Goal: Task Accomplishment & Management: Use online tool/utility

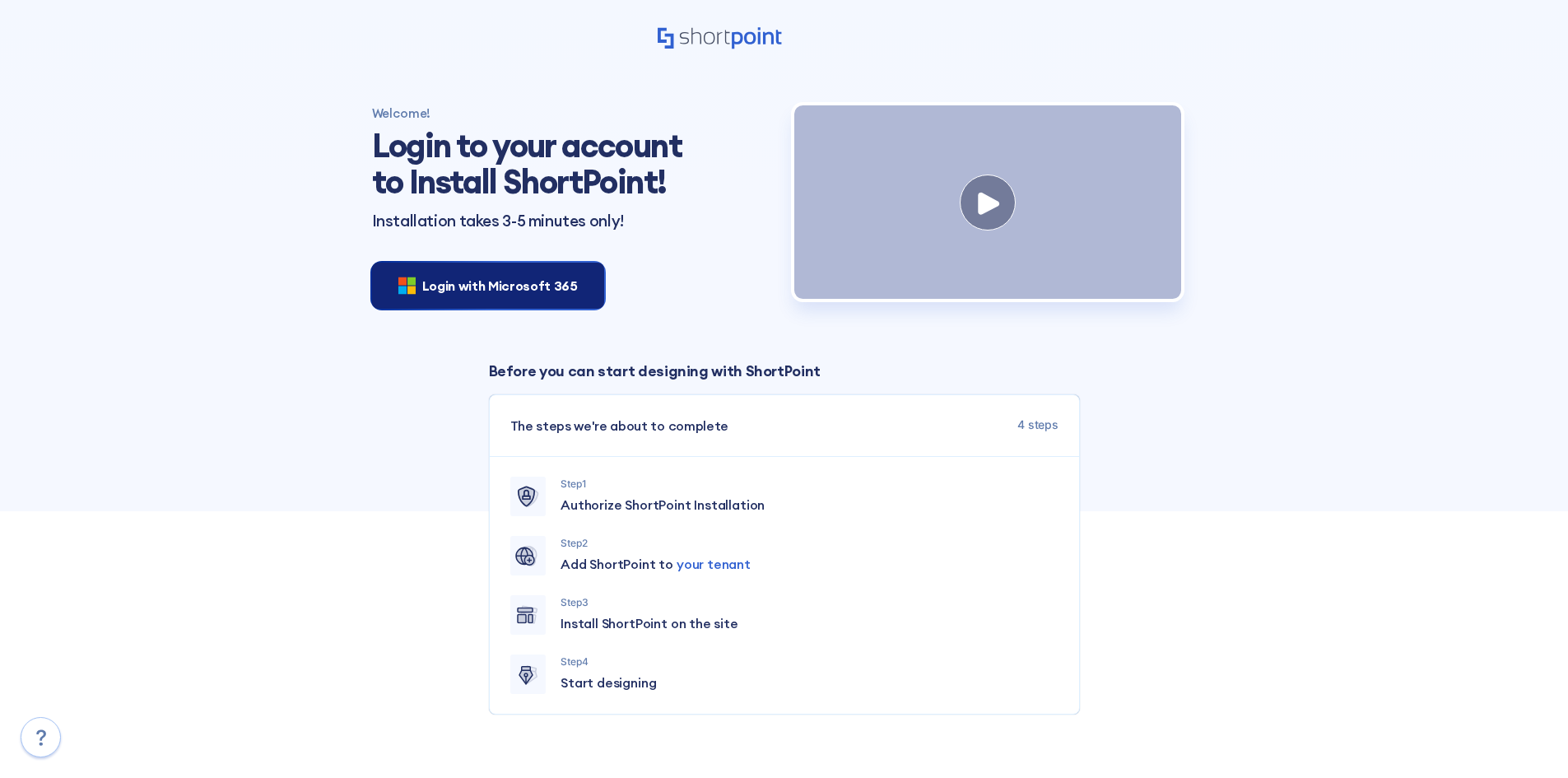
click at [478, 284] on span "Login with Microsoft 365" at bounding box center [500, 285] width 156 height 19
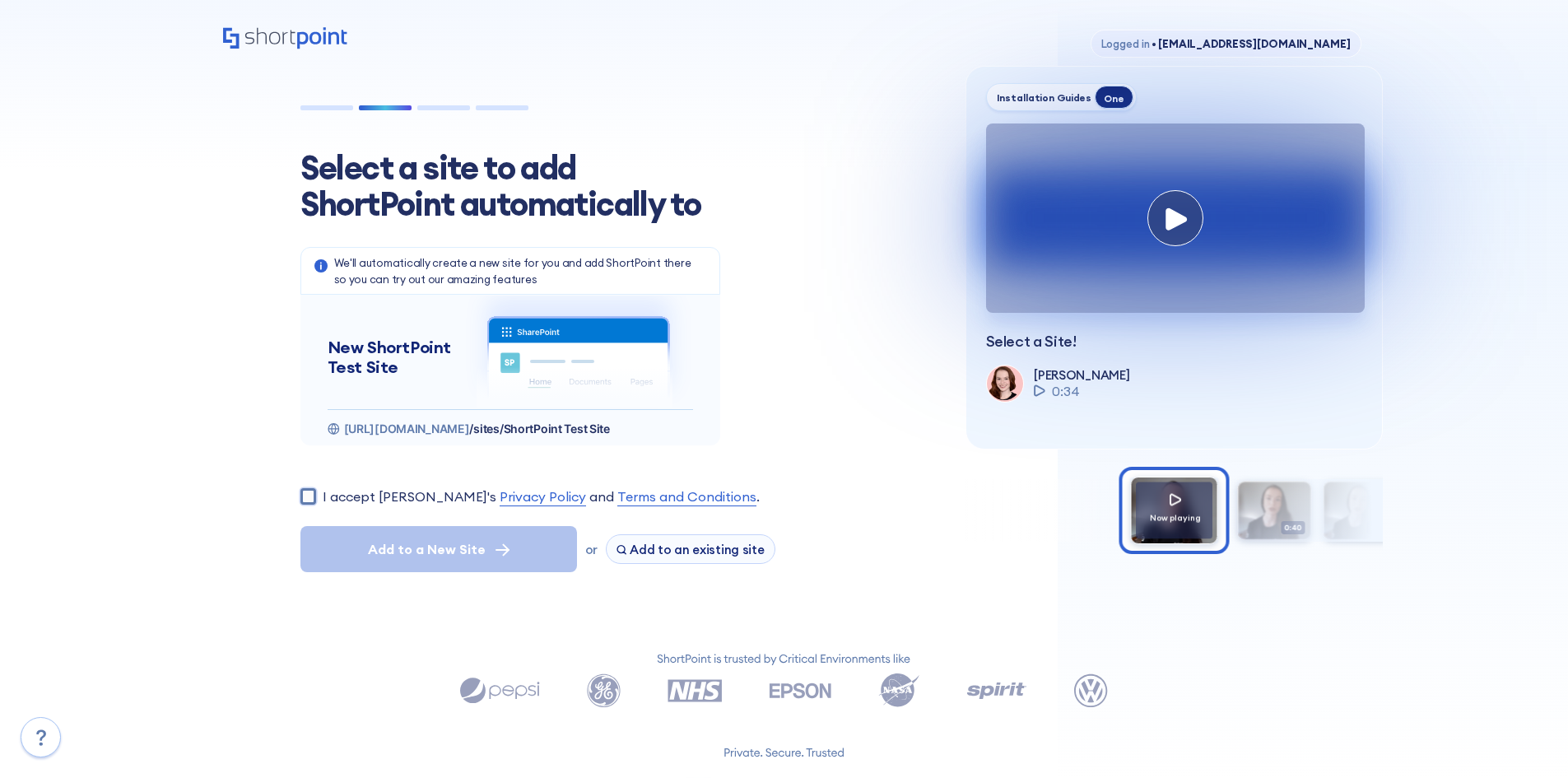
click at [301, 490] on input "I accept [PERSON_NAME]'s Privacy Policy and Terms and Conditions ." at bounding box center [309, 496] width 15 height 15
checkbox input "true"
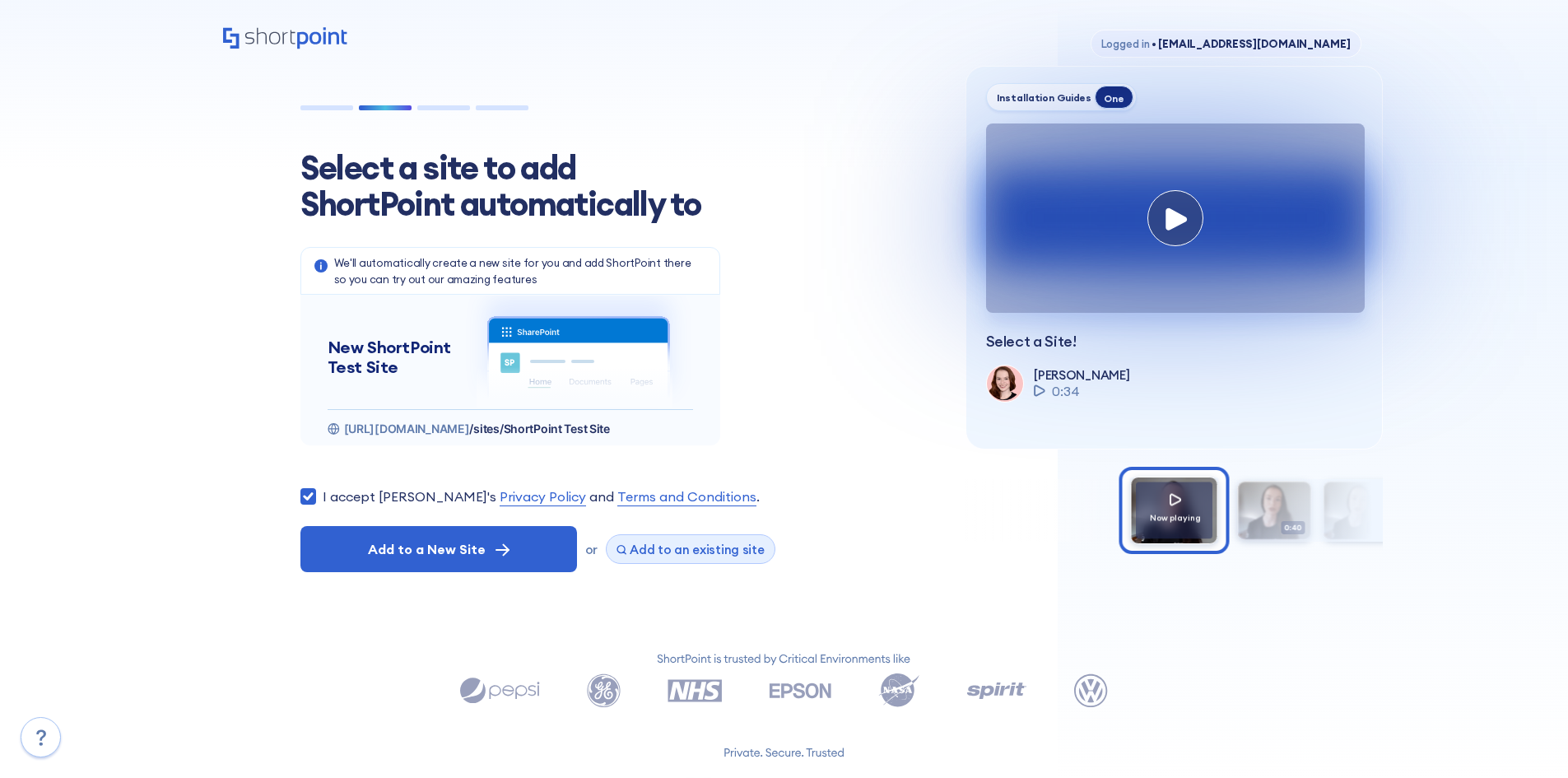
click at [698, 553] on span "Add to an existing site" at bounding box center [697, 549] width 135 height 15
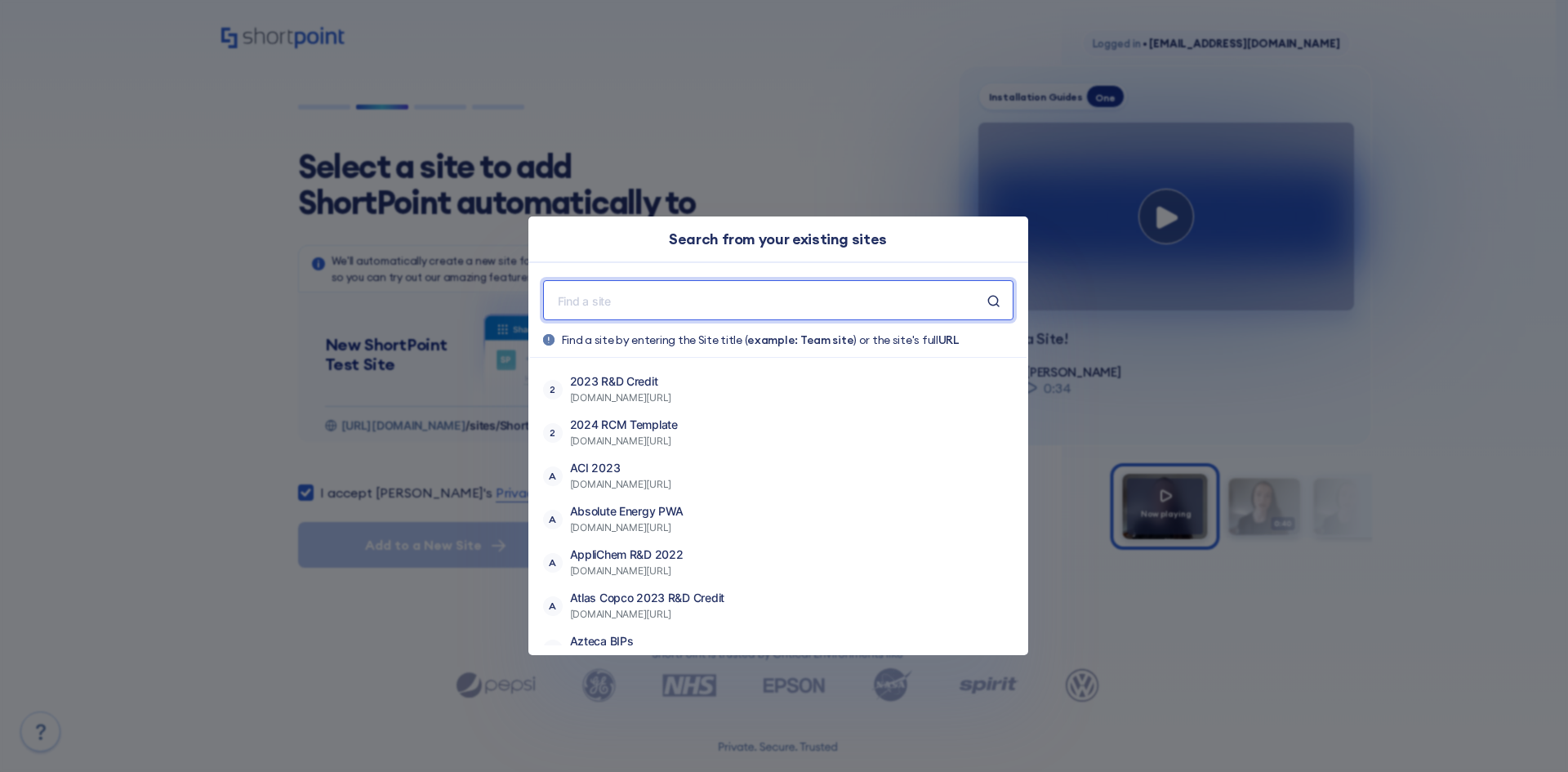
click at [731, 294] on input "text" at bounding box center [771, 300] width 431 height 20
paste input "[URL][DOMAIN_NAME]"
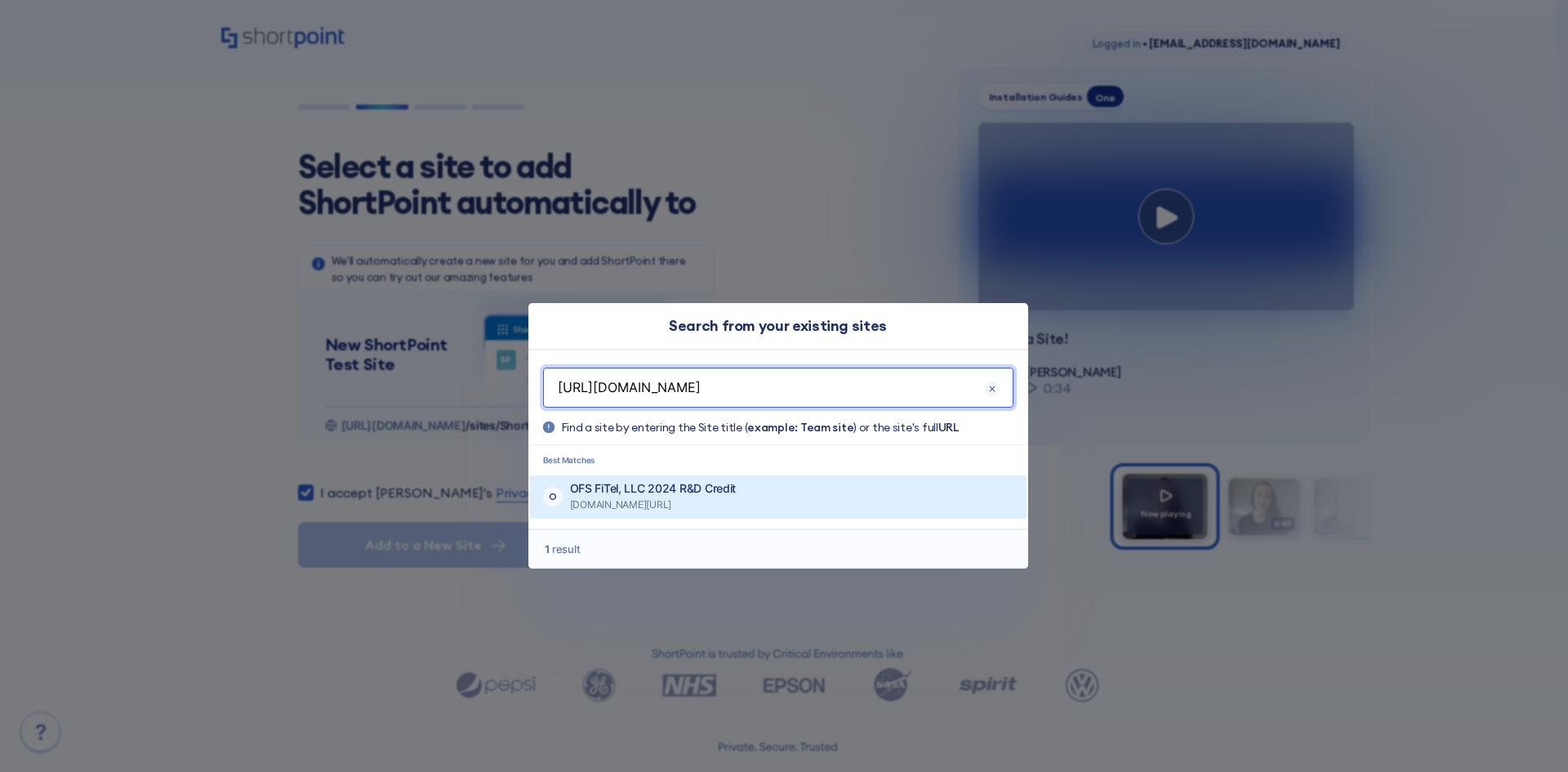
type input "[URL][DOMAIN_NAME]"
click at [736, 490] on p "OFS FiTel, LLC 2024 R&D Credit" at bounding box center [653, 488] width 166 height 16
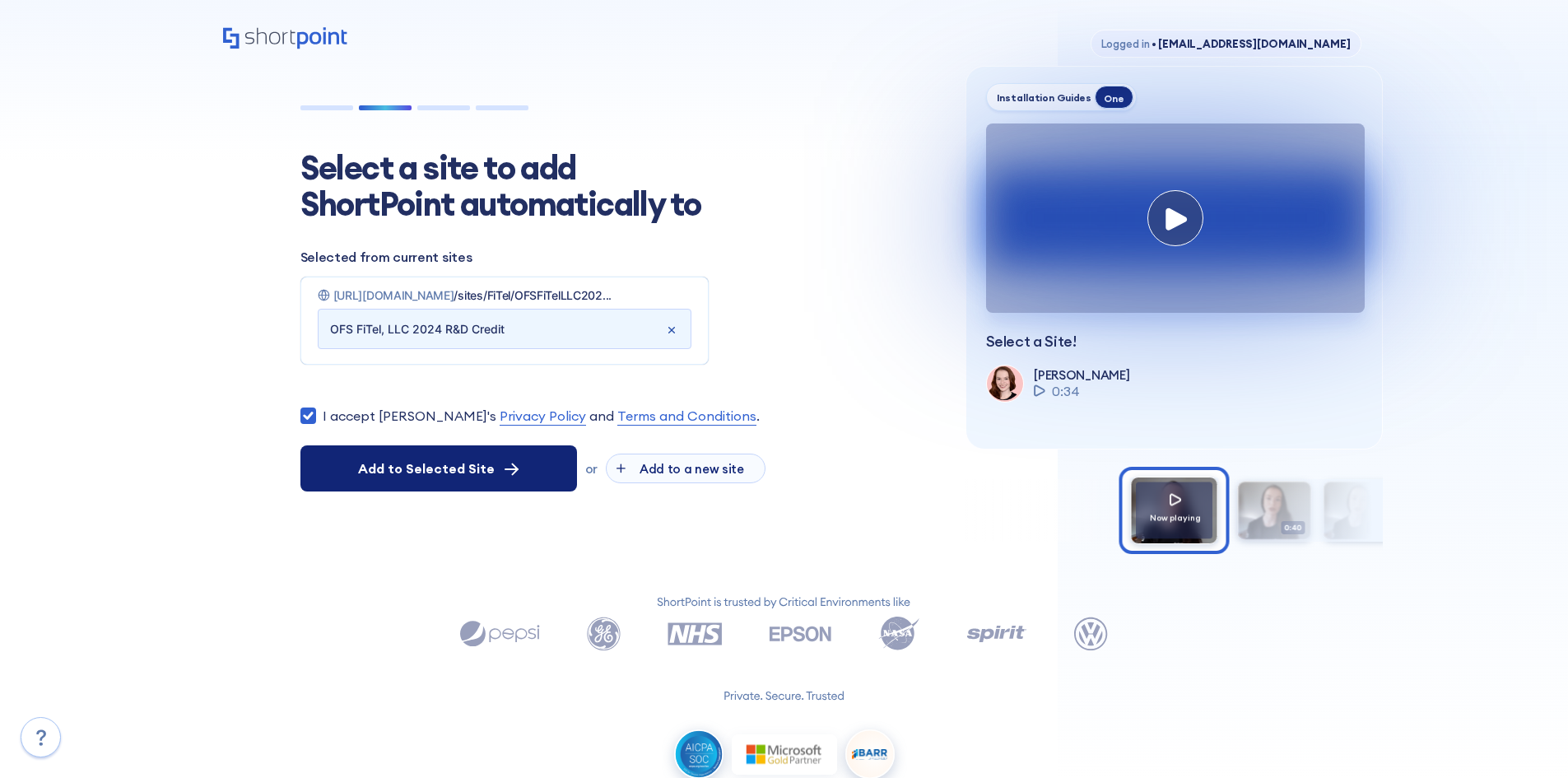
click at [393, 474] on span "Add to Selected Site" at bounding box center [426, 468] width 136 height 19
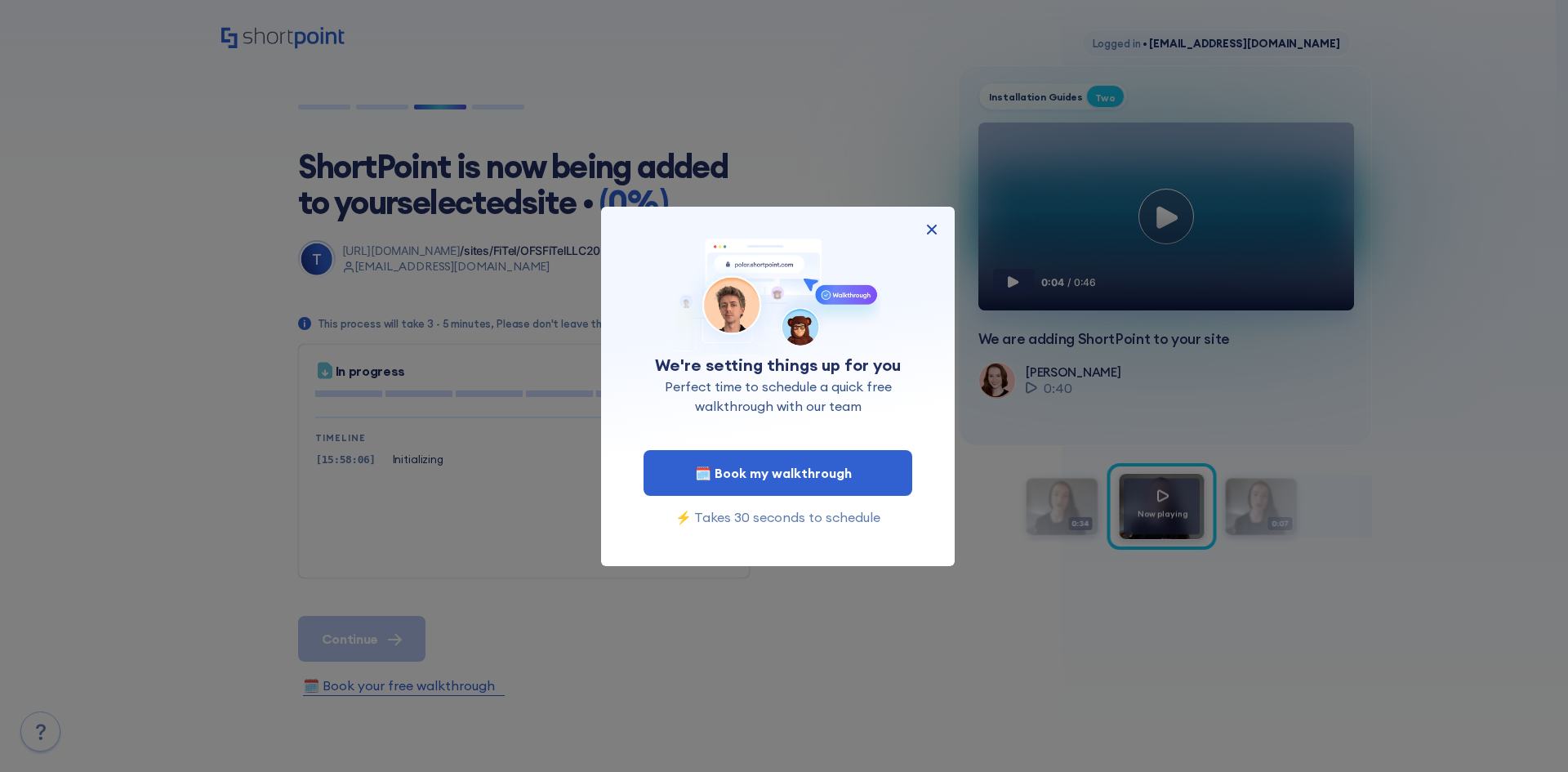
click at [926, 220] on img at bounding box center [932, 229] width 19 height 19
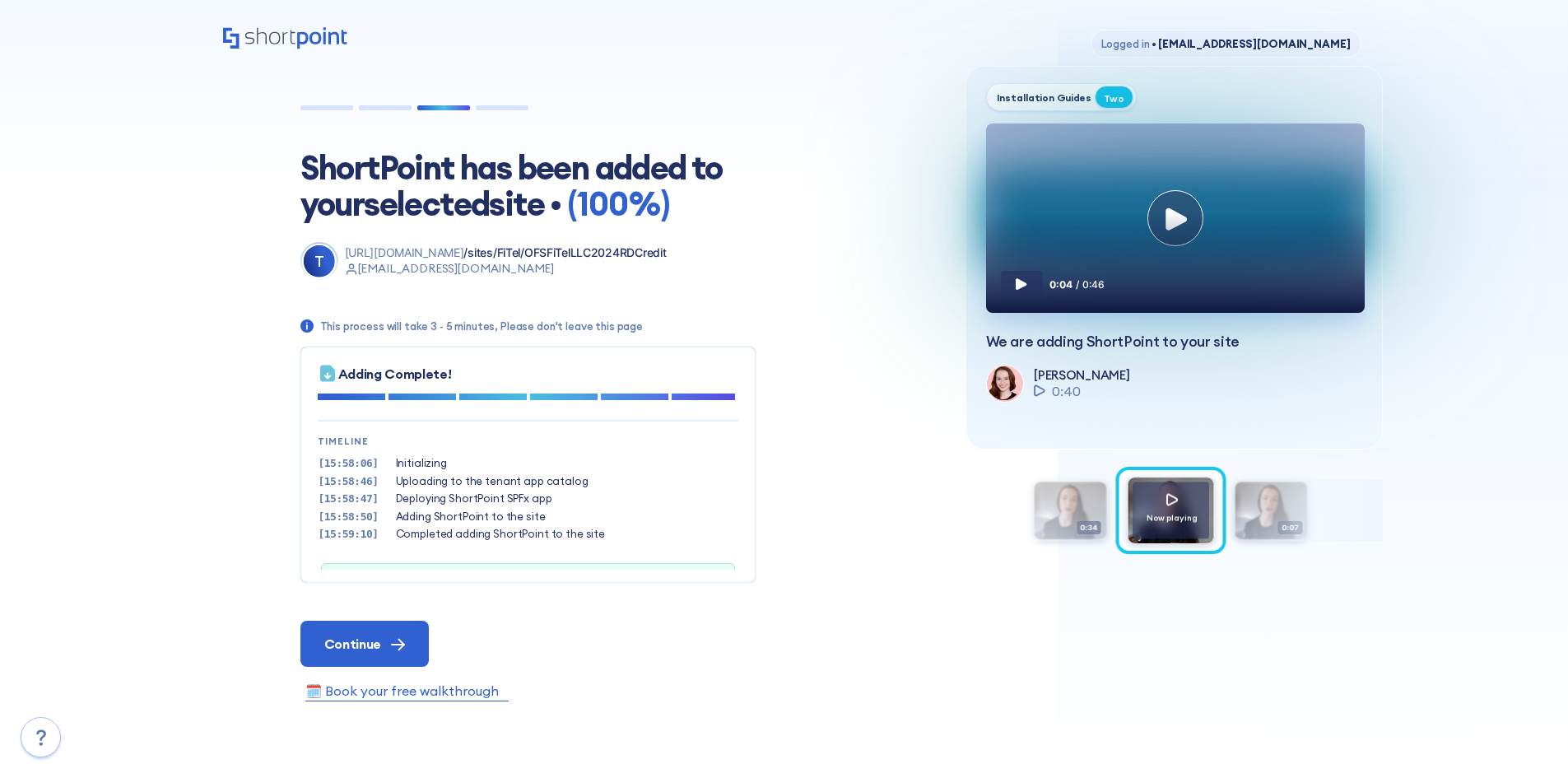
scroll to position [50, 0]
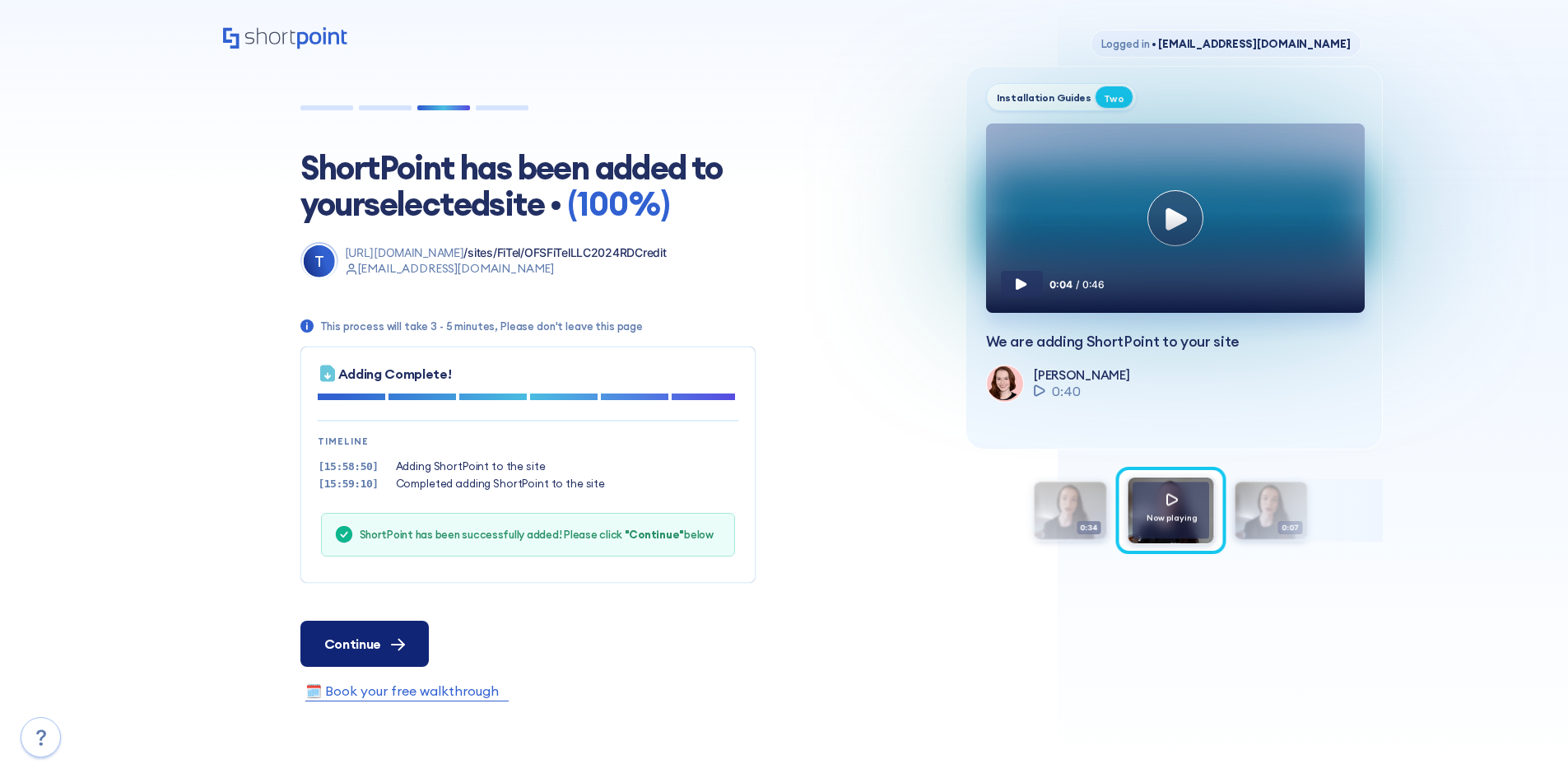
click at [371, 631] on button "Continue" at bounding box center [365, 643] width 129 height 46
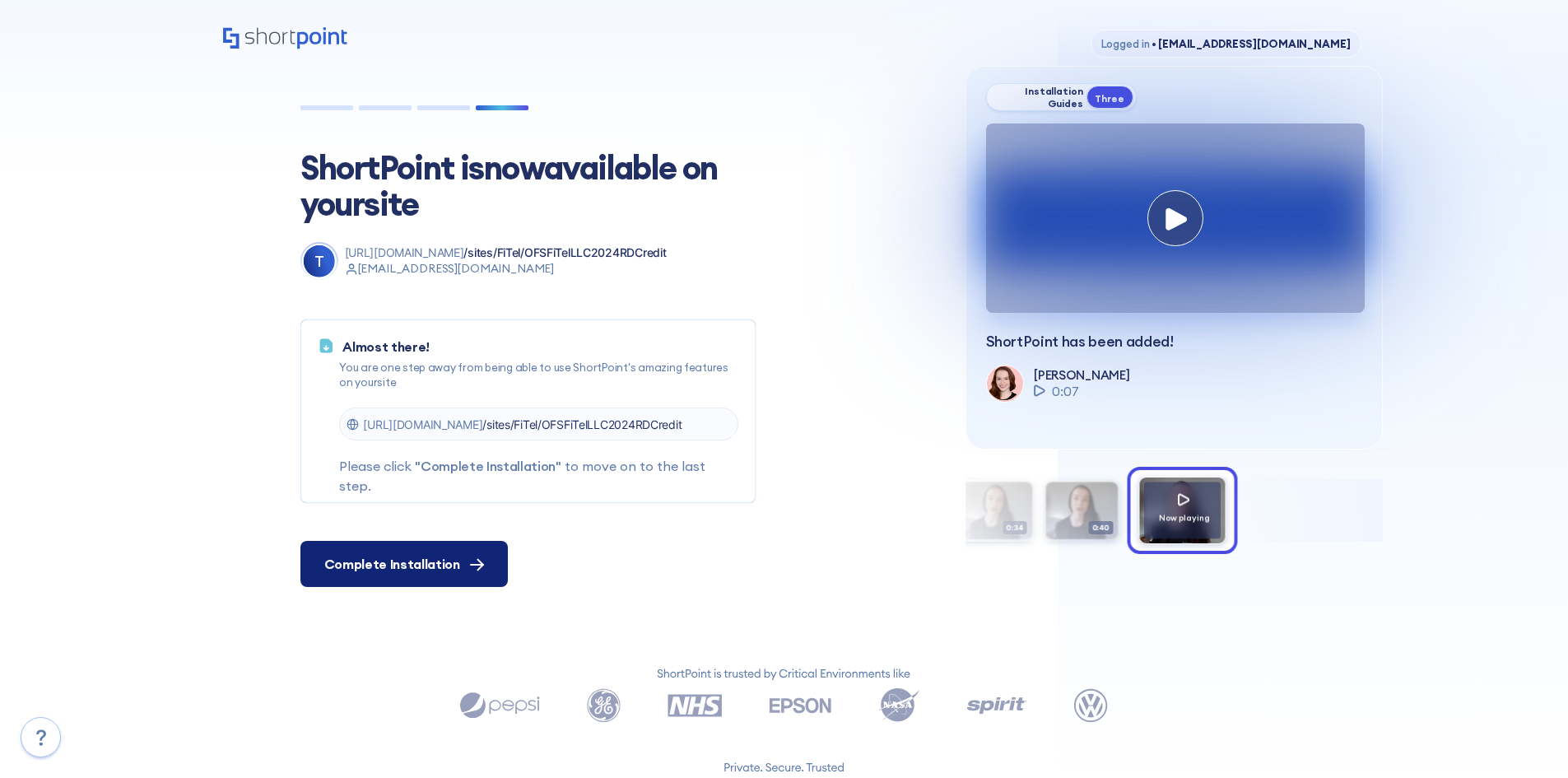
click at [466, 552] on button "Complete Installation" at bounding box center [404, 564] width 208 height 46
